Goal: Download file/media

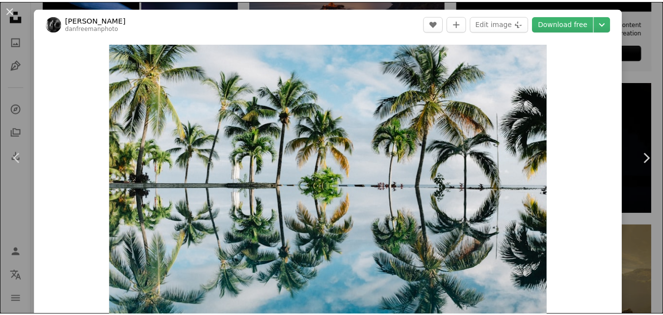
scroll to position [54, 0]
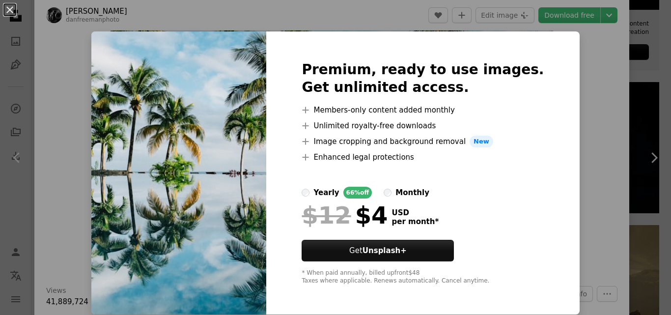
click at [191, 133] on img at bounding box center [178, 172] width 175 height 283
click at [649, 168] on div "An X shape Premium, ready to use images. Get unlimited access. A plus sign Memb…" at bounding box center [335, 157] width 671 height 315
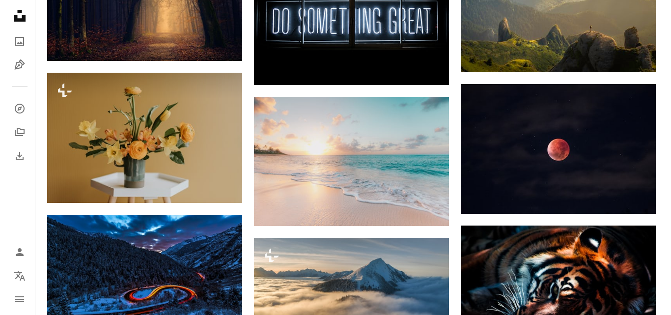
scroll to position [607, 0]
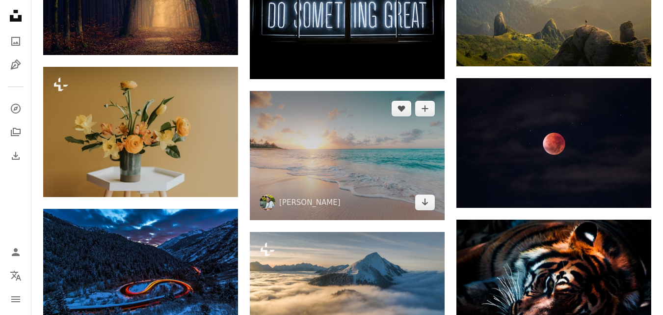
click at [395, 135] on img at bounding box center [347, 156] width 195 height 130
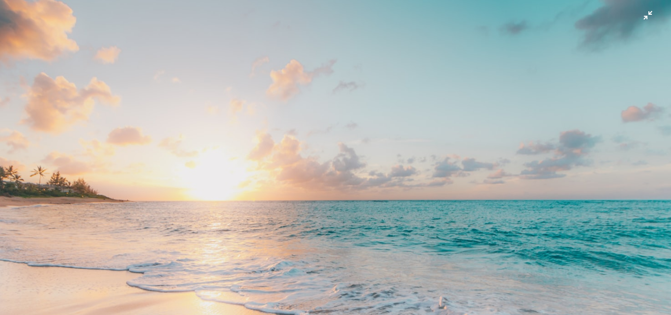
scroll to position [61, 0]
